Goal: Task Accomplishment & Management: Complete application form

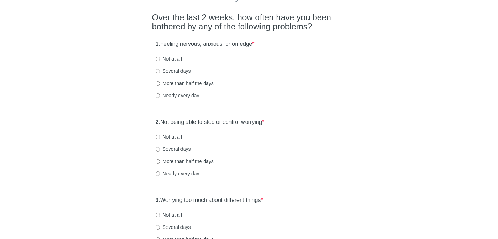
scroll to position [51, 0]
click at [159, 70] on input "Several days" at bounding box center [158, 71] width 5 height 5
radio input "true"
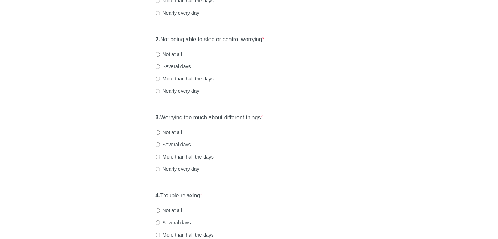
scroll to position [134, 0]
click at [158, 52] on input "Not at all" at bounding box center [158, 53] width 5 height 5
radio input "true"
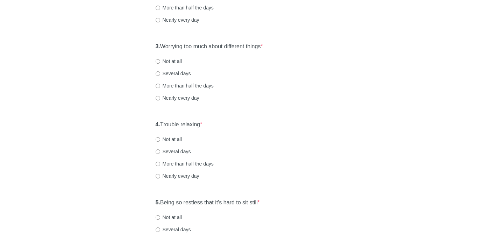
scroll to position [208, 0]
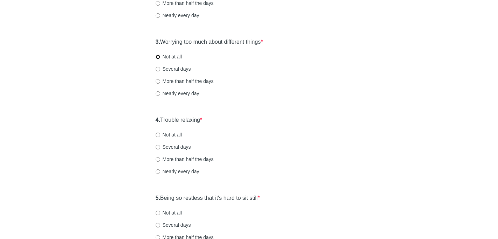
click at [158, 56] on input "Not at all" at bounding box center [158, 57] width 5 height 5
radio input "true"
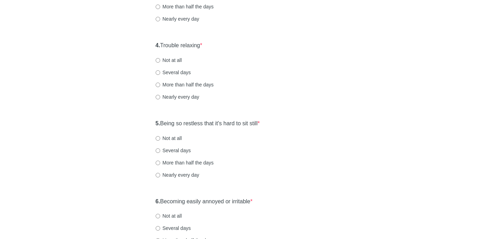
scroll to position [295, 0]
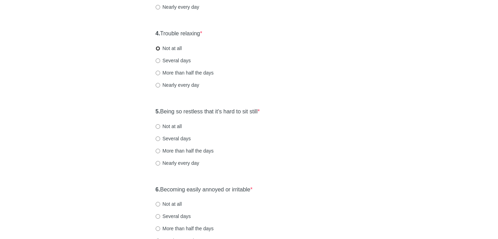
click at [157, 49] on input "Not at all" at bounding box center [158, 48] width 5 height 5
radio input "true"
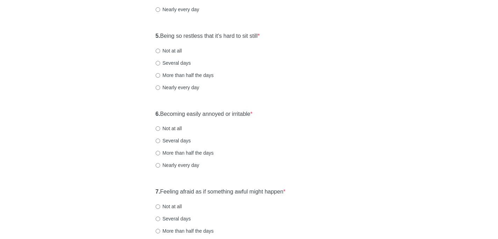
scroll to position [373, 0]
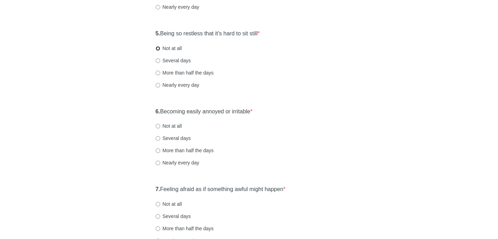
click at [158, 48] on input "Not at all" at bounding box center [158, 48] width 5 height 5
radio input "true"
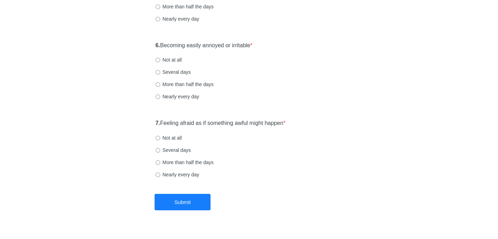
scroll to position [441, 0]
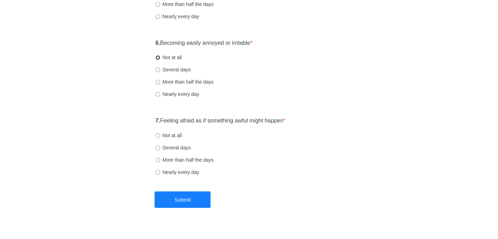
click at [158, 57] on input "Not at all" at bounding box center [158, 57] width 5 height 5
radio input "true"
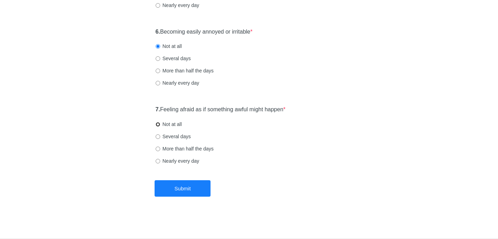
click at [158, 123] on input "Not at all" at bounding box center [158, 124] width 5 height 5
radio input "true"
click at [187, 189] on button "Submit" at bounding box center [182, 188] width 56 height 16
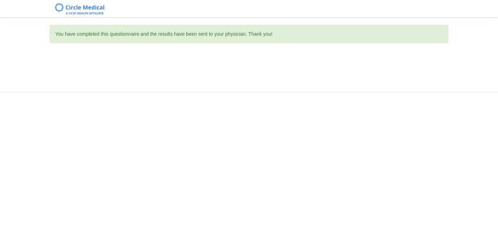
scroll to position [0, 0]
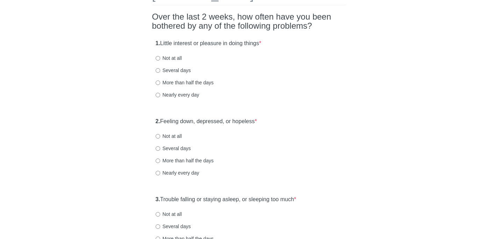
scroll to position [51, 0]
click at [158, 56] on input "Not at all" at bounding box center [158, 58] width 5 height 5
radio input "true"
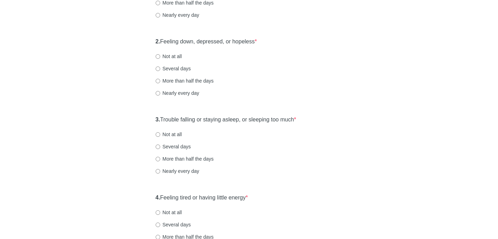
scroll to position [136, 0]
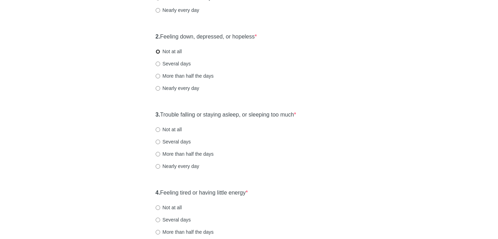
click at [158, 52] on input "Not at all" at bounding box center [158, 51] width 5 height 5
radio input "true"
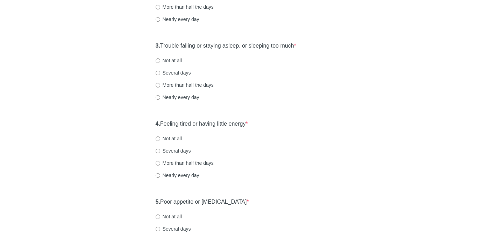
scroll to position [207, 0]
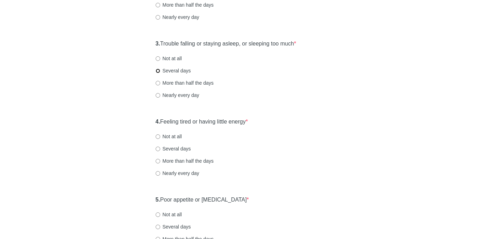
click at [158, 69] on input "Several days" at bounding box center [158, 71] width 5 height 5
radio input "true"
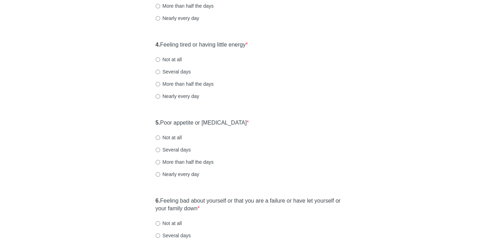
scroll to position [286, 0]
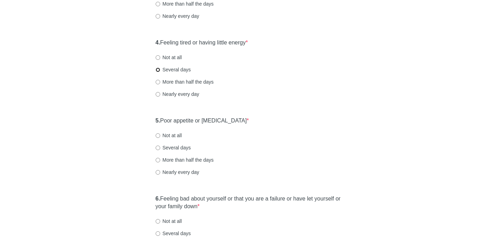
click at [158, 69] on input "Several days" at bounding box center [158, 69] width 5 height 5
radio input "true"
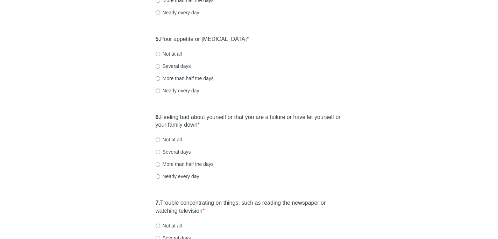
scroll to position [367, 0]
click at [158, 54] on input "Not at all" at bounding box center [158, 54] width 5 height 5
radio input "true"
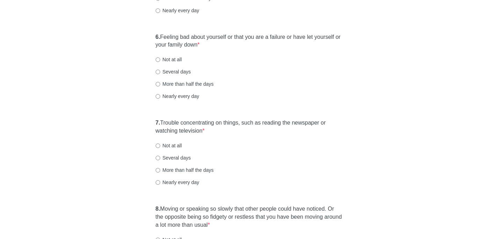
scroll to position [448, 0]
click at [157, 58] on input "Not at all" at bounding box center [158, 59] width 5 height 5
radio input "true"
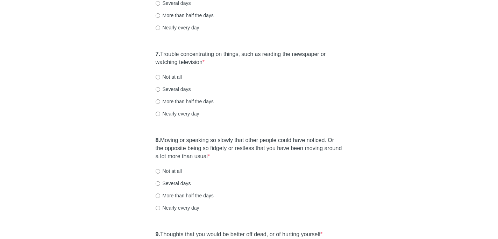
scroll to position [522, 0]
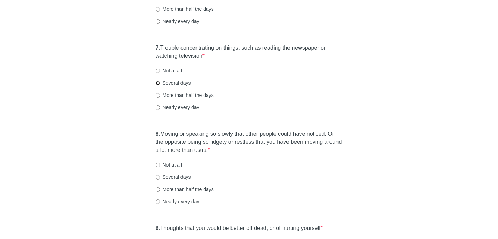
click at [157, 83] on input "Several days" at bounding box center [158, 83] width 5 height 5
radio input "true"
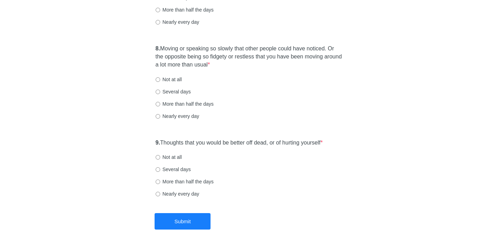
scroll to position [611, 0]
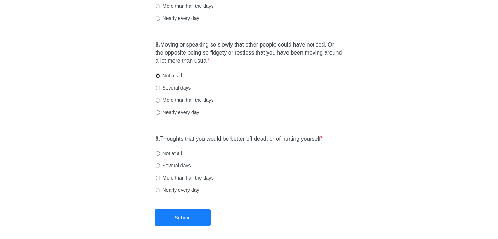
click at [157, 74] on input "Not at all" at bounding box center [158, 75] width 5 height 5
radio input "true"
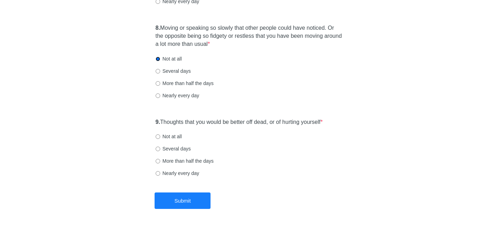
scroll to position [640, 0]
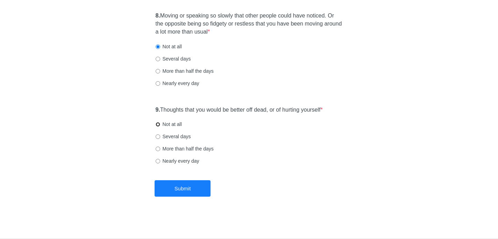
click at [159, 123] on input "Not at all" at bounding box center [158, 124] width 5 height 5
radio input "true"
click at [183, 181] on button "Submit" at bounding box center [182, 188] width 56 height 16
